Goal: Transaction & Acquisition: Purchase product/service

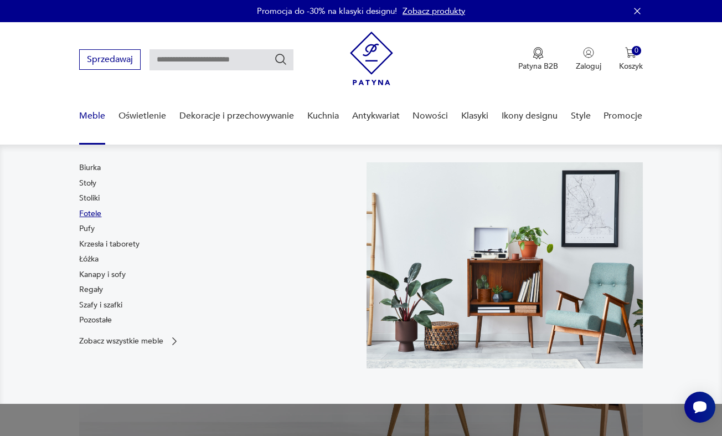
click at [93, 213] on link "Fotele" at bounding box center [90, 213] width 22 height 11
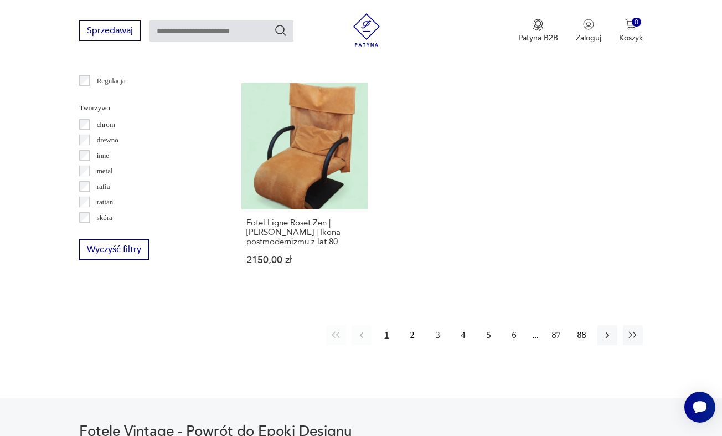
scroll to position [1571, 0]
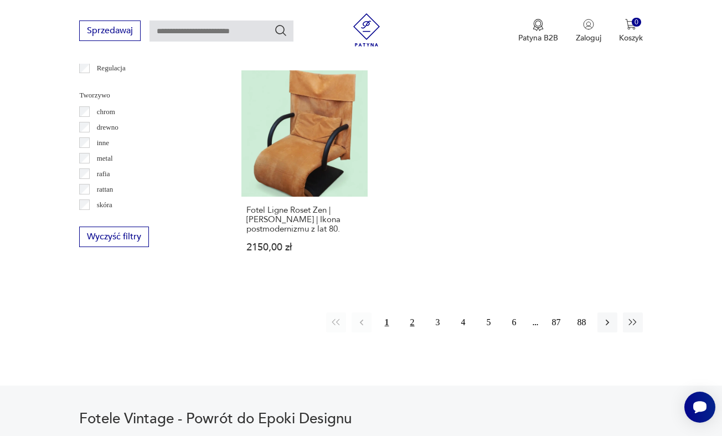
click at [412, 332] on button "2" at bounding box center [413, 322] width 20 height 20
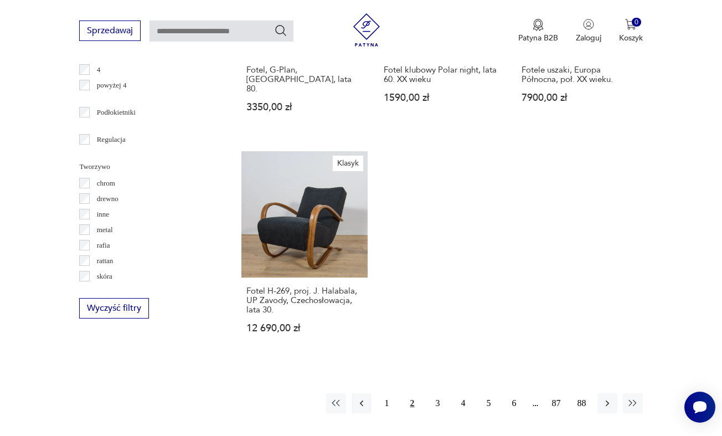
scroll to position [1500, 0]
click at [437, 409] on button "3" at bounding box center [438, 403] width 20 height 20
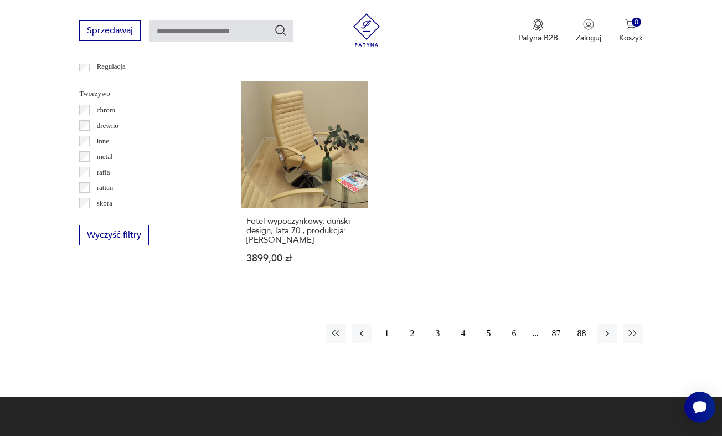
scroll to position [1581, 0]
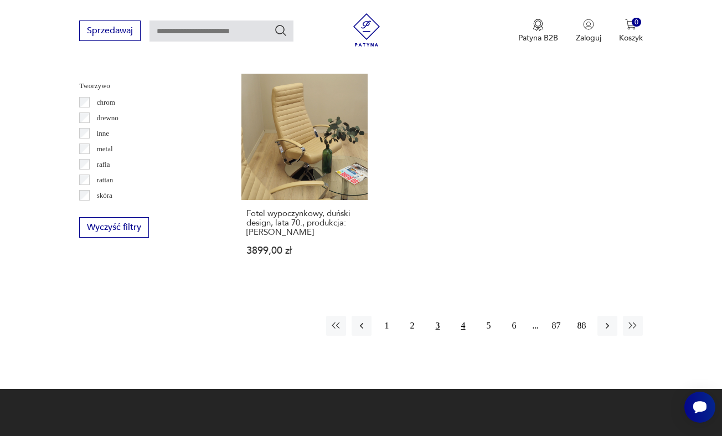
click at [463, 336] on button "4" at bounding box center [464, 326] width 20 height 20
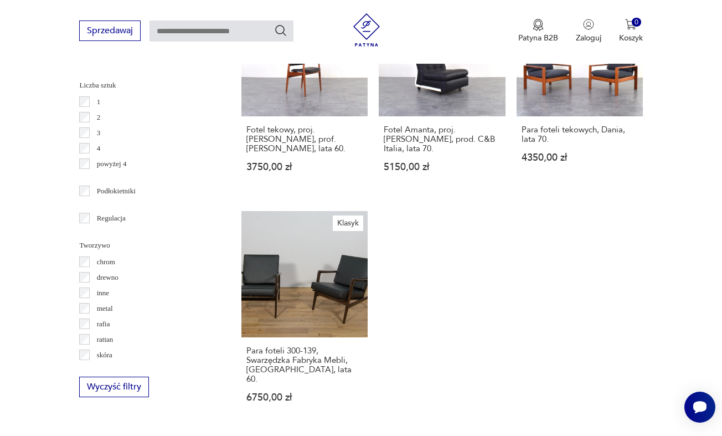
scroll to position [1576, 0]
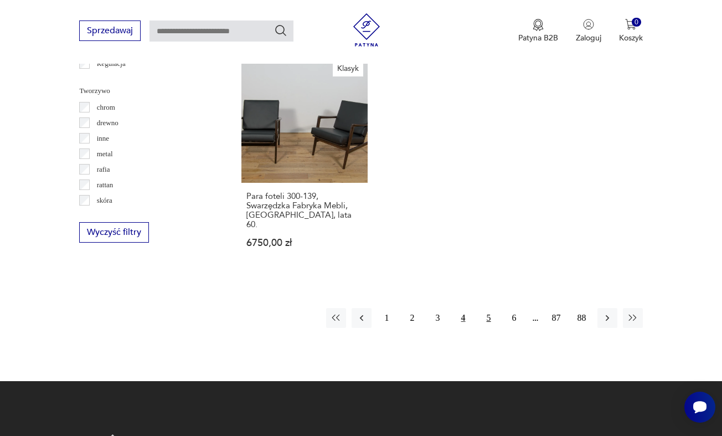
click at [491, 324] on button "5" at bounding box center [489, 318] width 20 height 20
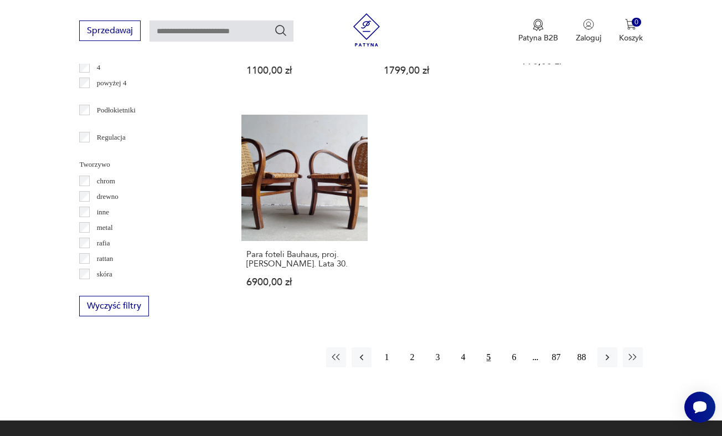
scroll to position [1527, 0]
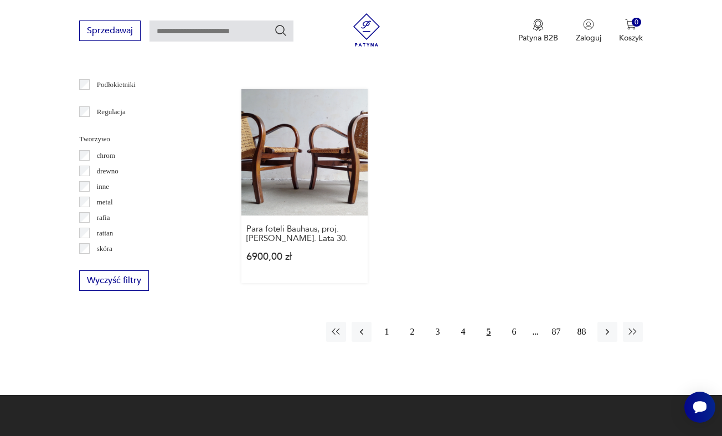
click at [304, 197] on link "Para foteli Bauhaus, proj. [PERSON_NAME]. Lata 30. 6900,00 zł" at bounding box center [305, 186] width 126 height 194
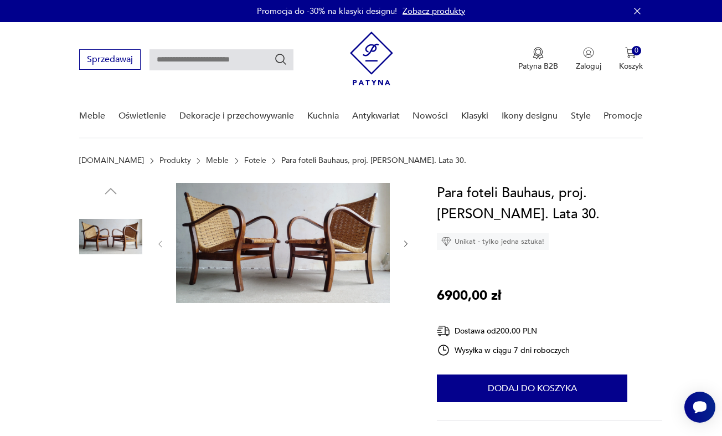
click at [125, 298] on img at bounding box center [110, 307] width 63 height 63
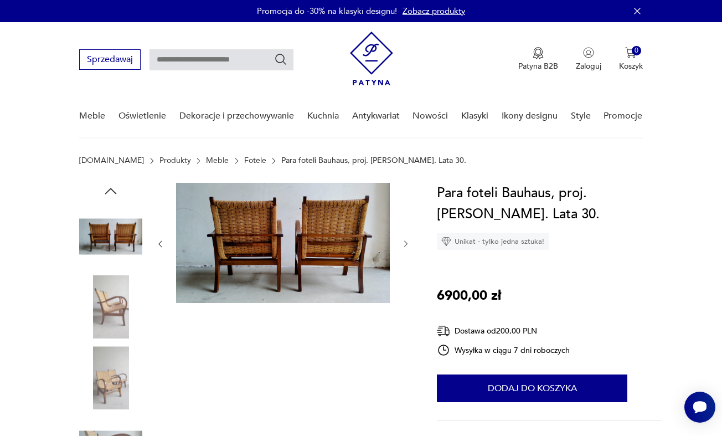
click at [112, 367] on img at bounding box center [110, 377] width 63 height 63
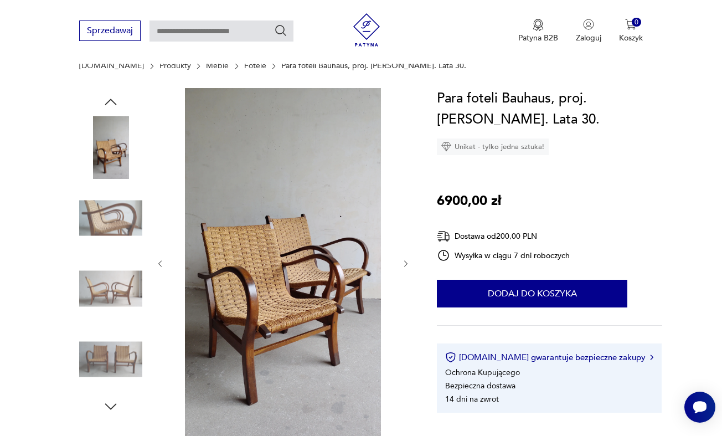
scroll to position [98, 0]
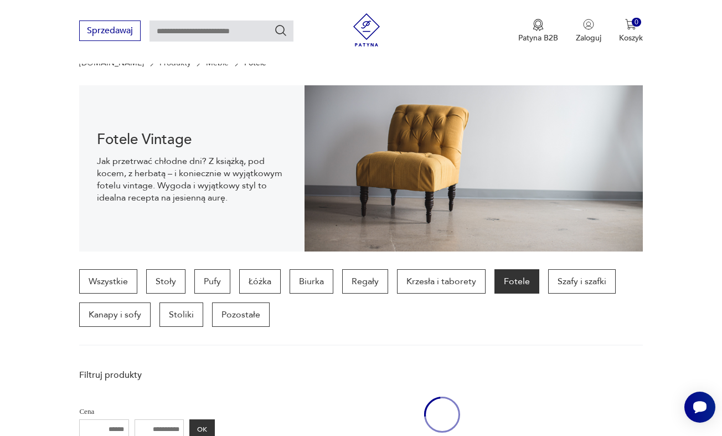
scroll to position [1527, 0]
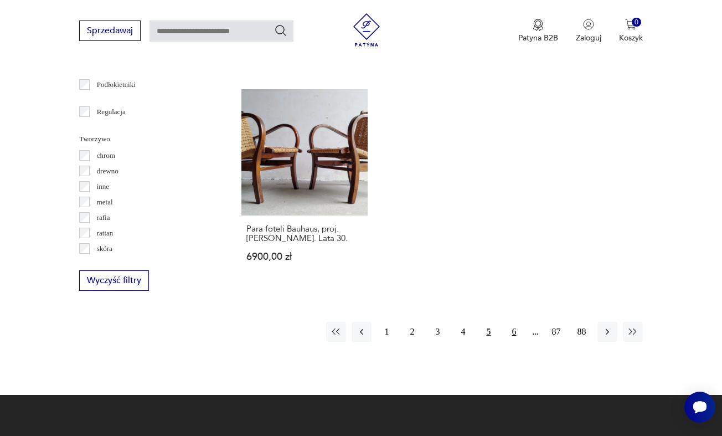
click at [512, 342] on button "6" at bounding box center [515, 332] width 20 height 20
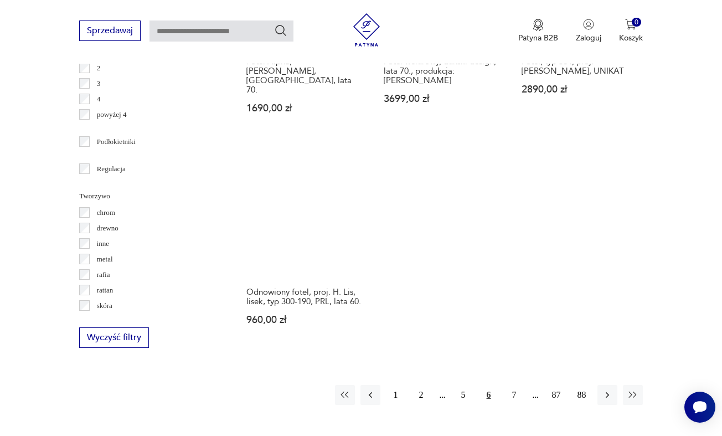
scroll to position [1471, 0]
